Goal: Task Accomplishment & Management: Manage account settings

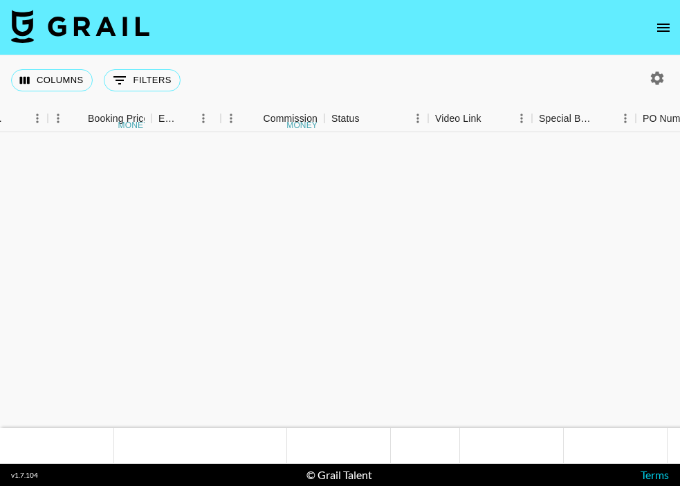
scroll to position [938, 879]
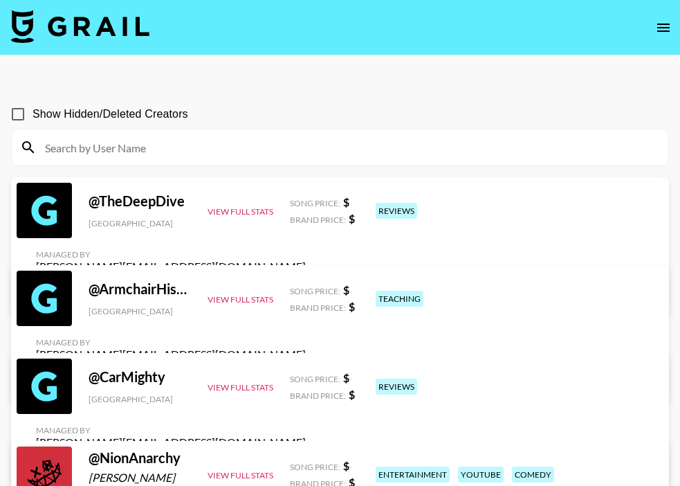
click at [661, 34] on icon "open drawer" at bounding box center [663, 27] width 17 height 17
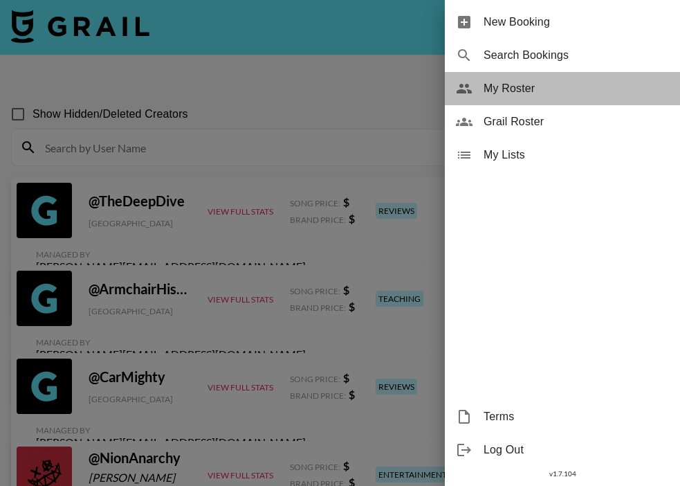
click at [534, 100] on div "My Roster" at bounding box center [562, 88] width 235 height 33
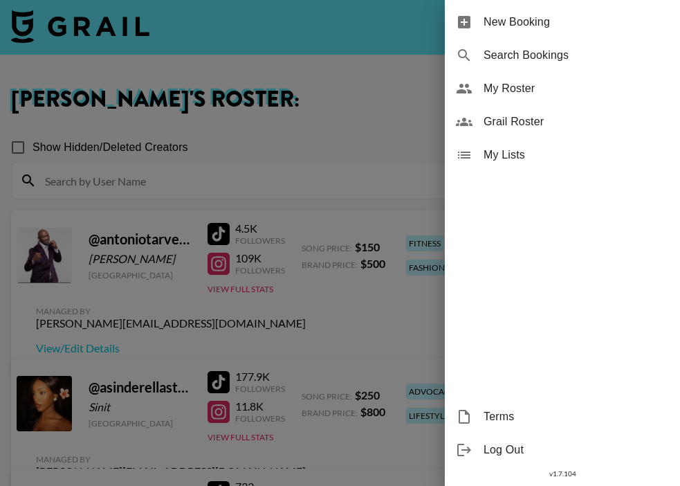
click at [317, 125] on div at bounding box center [340, 243] width 680 height 486
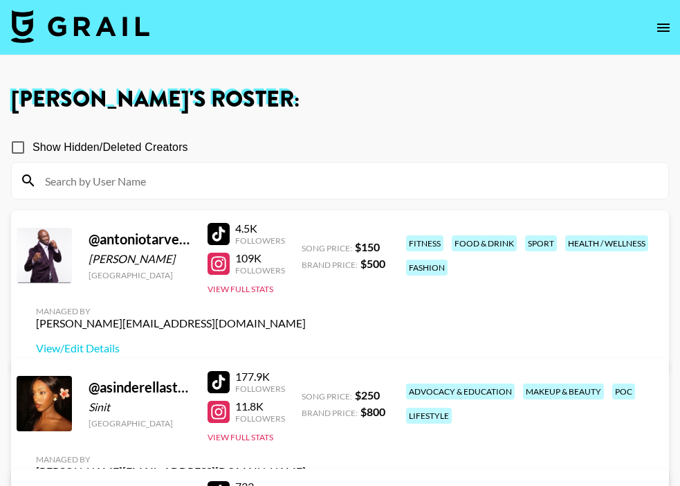
click at [218, 275] on div at bounding box center [219, 264] width 22 height 22
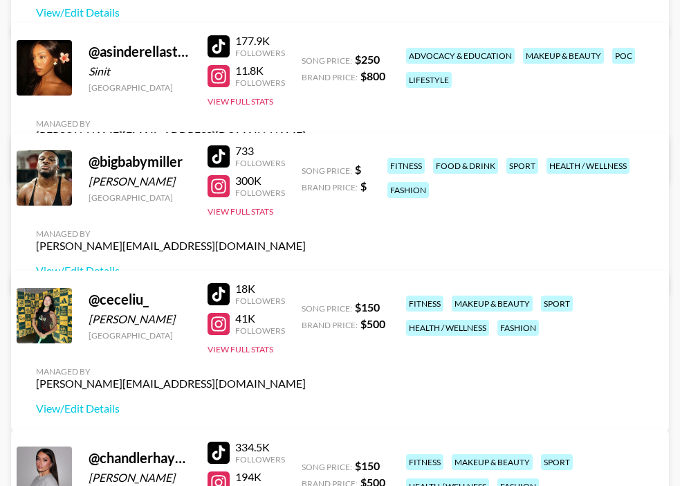
scroll to position [335, 0]
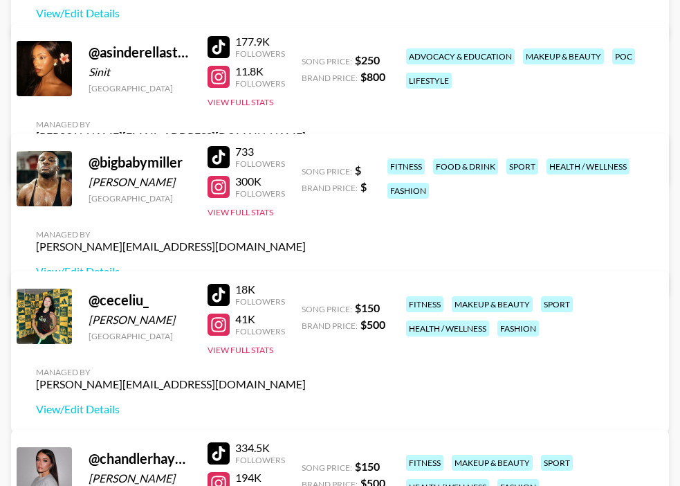
click at [215, 198] on div at bounding box center [219, 187] width 22 height 22
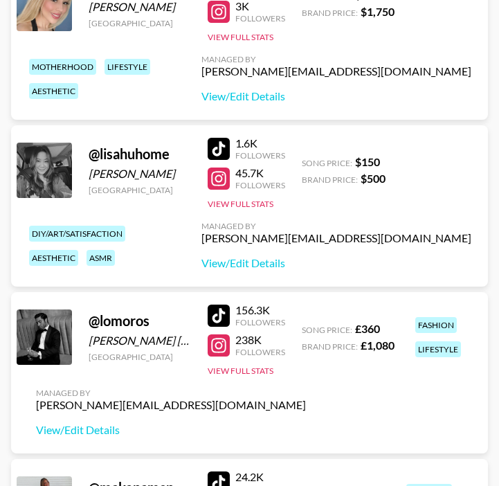
scroll to position [3050, 0]
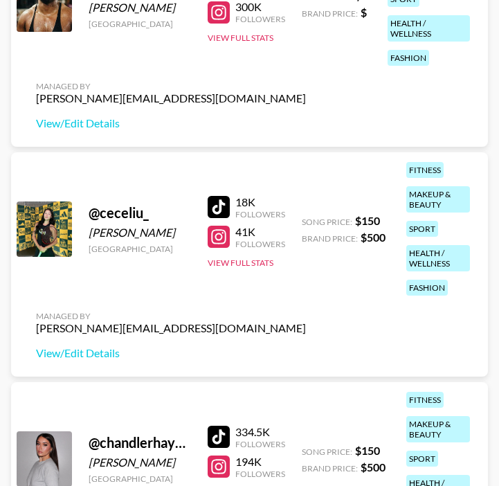
scroll to position [722, 0]
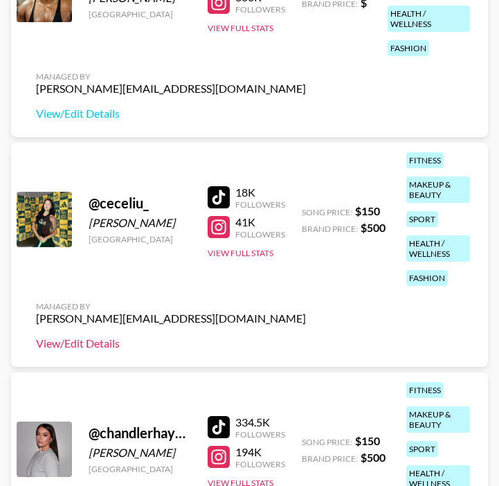
click at [106, 342] on link "View/Edit Details" at bounding box center [171, 343] width 270 height 14
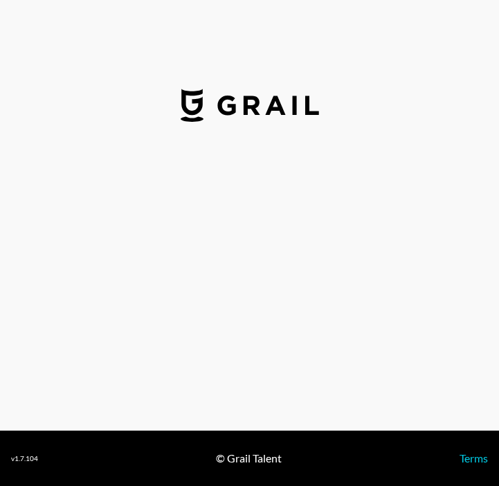
select select "USD"
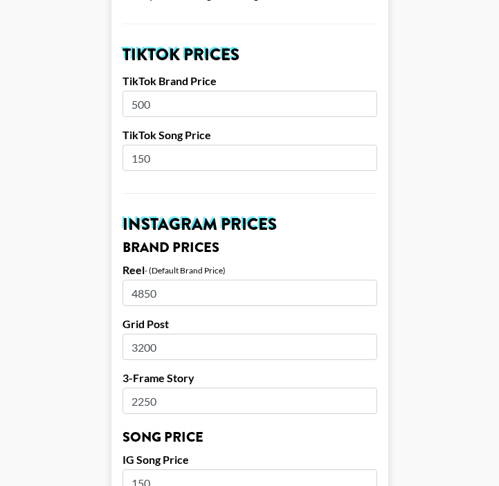
scroll to position [488, 0]
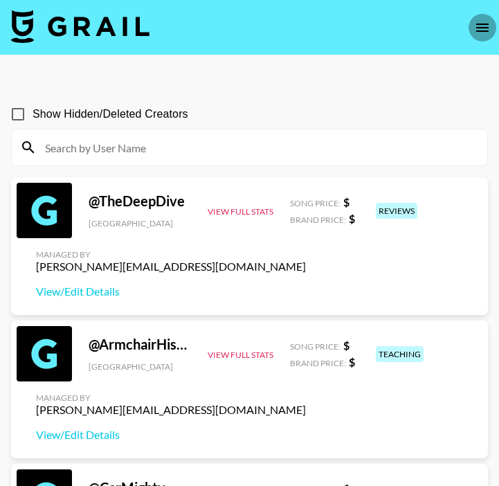
click at [482, 24] on icon "open drawer" at bounding box center [482, 28] width 12 height 8
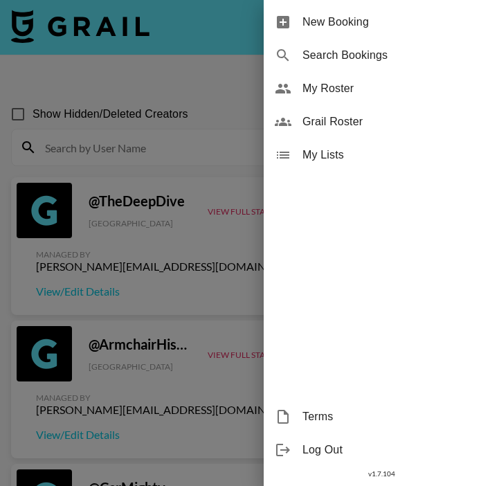
click at [355, 98] on div "My Roster" at bounding box center [381, 88] width 235 height 33
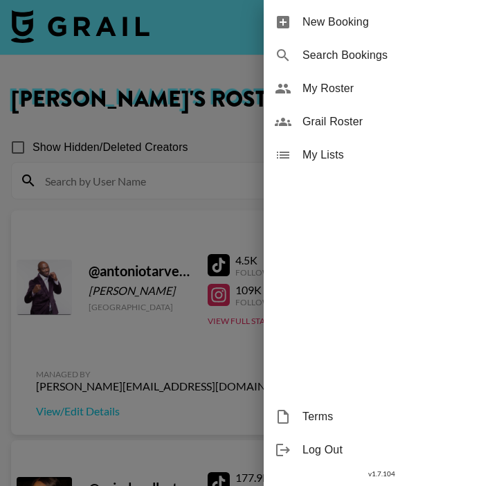
click at [166, 344] on div at bounding box center [249, 243] width 499 height 486
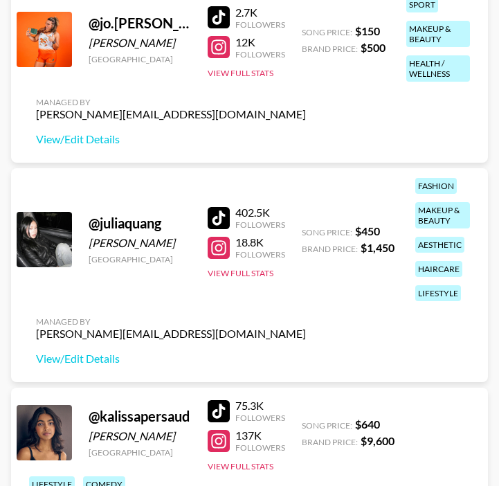
scroll to position [2459, 0]
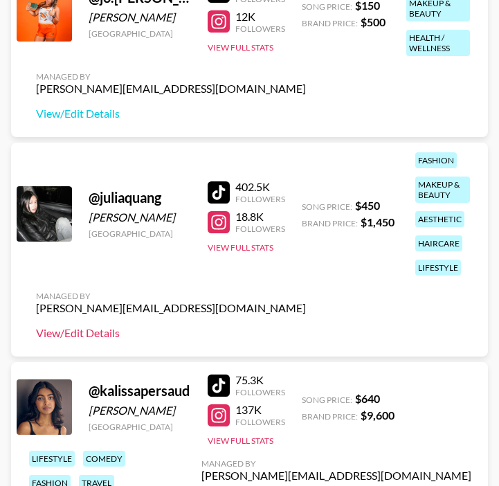
click at [104, 335] on link "View/Edit Details" at bounding box center [171, 333] width 270 height 14
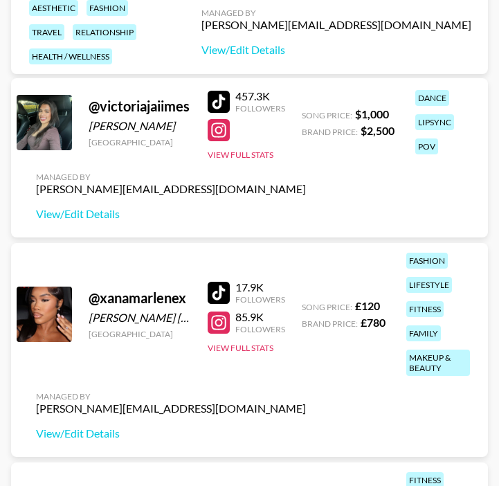
scroll to position [8018, 0]
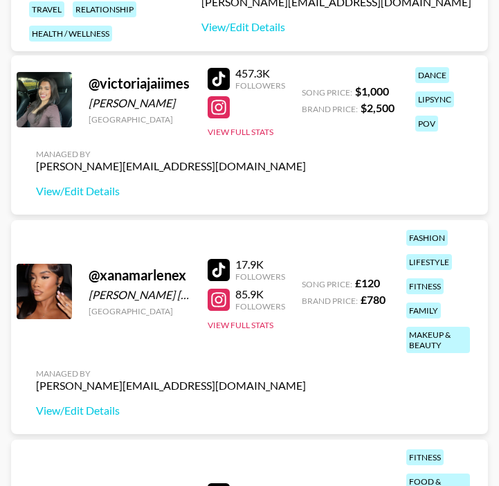
click at [220, 77] on div at bounding box center [219, 79] width 22 height 22
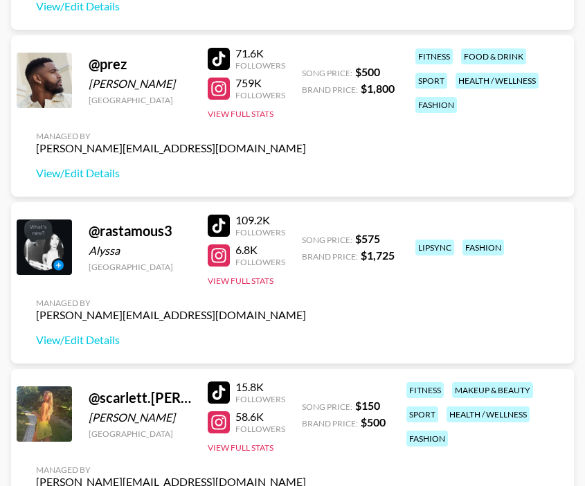
scroll to position [4377, 0]
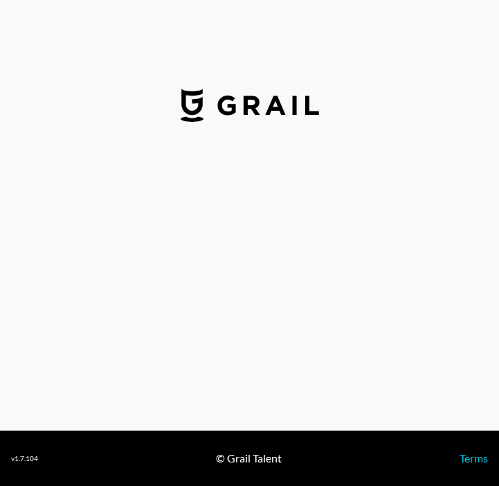
select select "USD"
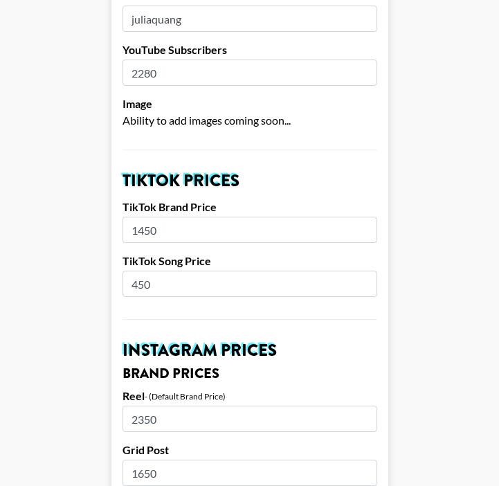
scroll to position [378, 0]
